Goal: Navigation & Orientation: Find specific page/section

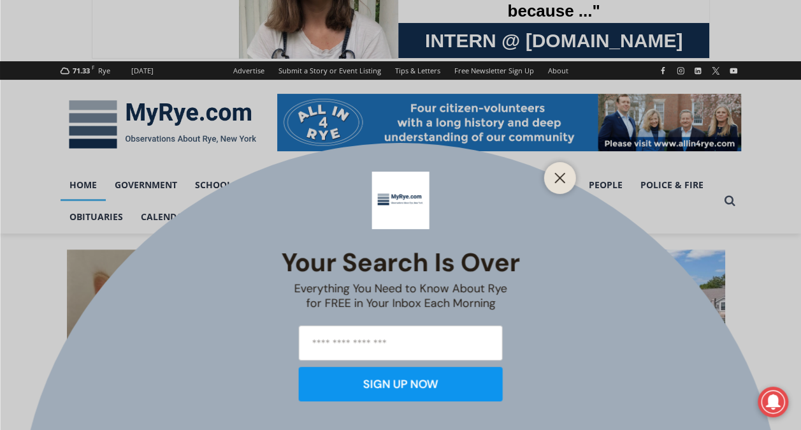
scroll to position [173, 0]
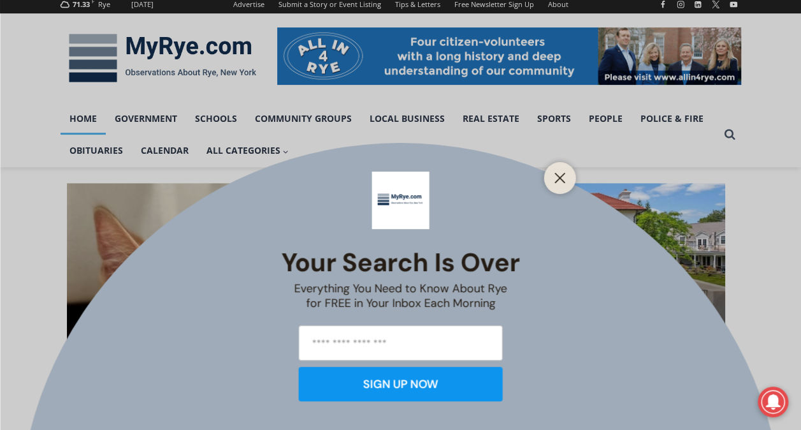
click at [566, 177] on button "Close" at bounding box center [560, 178] width 18 height 18
